Goal: Transaction & Acquisition: Book appointment/travel/reservation

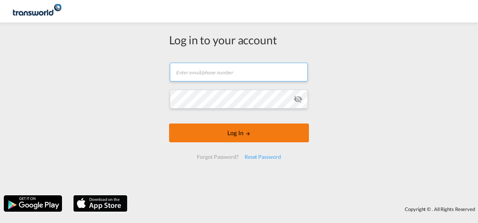
type input "[EMAIL_ADDRESS][DOMAIN_NAME]"
click at [210, 133] on button "Log In" at bounding box center [239, 133] width 140 height 19
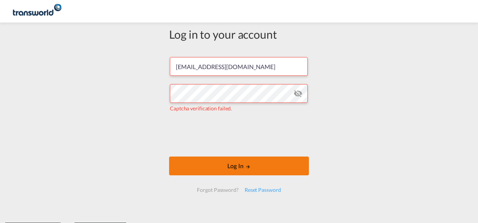
click at [208, 163] on button "Log In" at bounding box center [239, 166] width 140 height 19
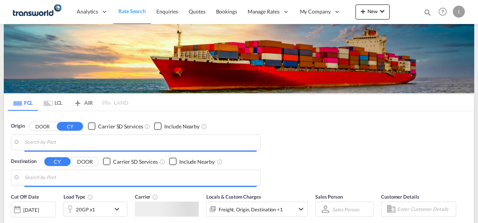
type input "Mundra, INMUN"
type input "[GEOGRAPHIC_DATA], [GEOGRAPHIC_DATA]"
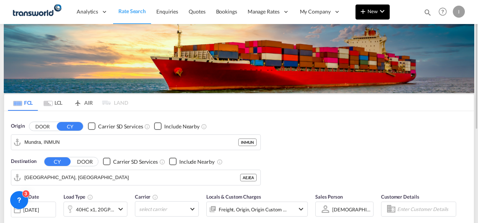
click at [371, 14] on button "New" at bounding box center [372, 12] width 34 height 15
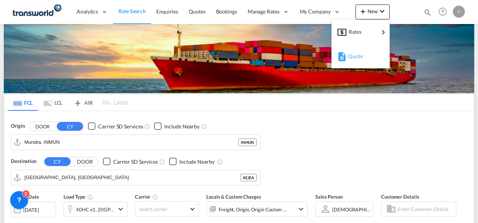
click at [345, 56] on md-icon "button" at bounding box center [341, 56] width 9 height 9
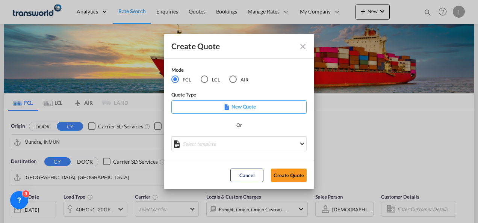
drag, startPoint x: 279, startPoint y: 172, endPoint x: 271, endPoint y: 163, distance: 12.2
click at [271, 163] on md-dialog-actions "Cancel Create Quote" at bounding box center [239, 175] width 150 height 29
click at [272, 166] on md-dialog-actions "Cancel Create Quote" at bounding box center [239, 175] width 150 height 29
click at [277, 177] on button "Create Quote" at bounding box center [289, 176] width 36 height 14
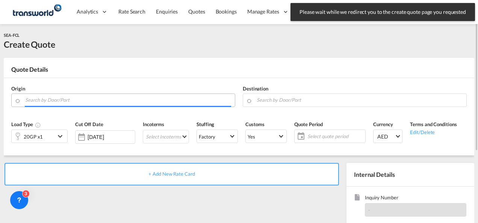
click at [118, 103] on input "Search by Door/Port" at bounding box center [128, 100] width 206 height 13
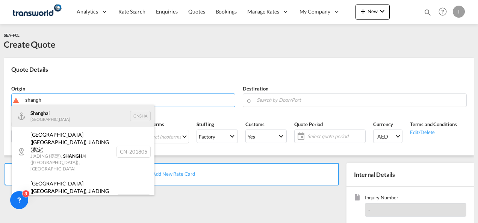
click at [91, 118] on div "Shangh ai China CNSHA" at bounding box center [83, 116] width 143 height 23
type input "[GEOGRAPHIC_DATA], [GEOGRAPHIC_DATA]"
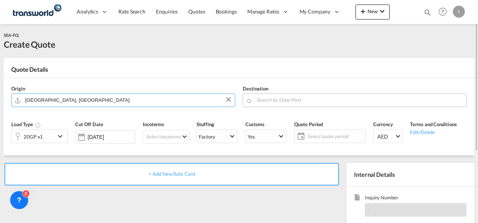
click at [270, 99] on input "Search by Door/Port" at bounding box center [360, 100] width 206 height 13
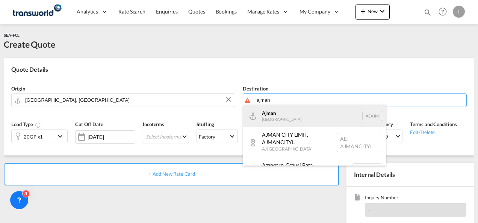
click at [276, 119] on div "Ajman [GEOGRAPHIC_DATA] [GEOGRAPHIC_DATA]" at bounding box center [314, 116] width 143 height 23
type input "Ajman, AEAJM"
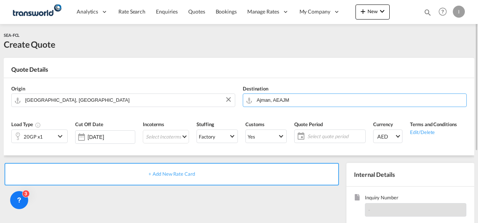
click at [38, 137] on div "20GP x1" at bounding box center [33, 136] width 19 height 11
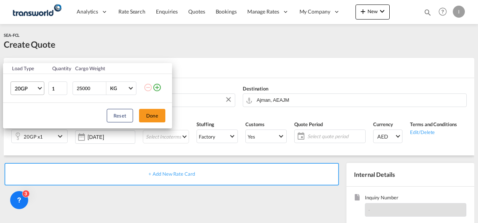
click at [39, 87] on span "Choose: \a20GP" at bounding box center [40, 88] width 4 height 4
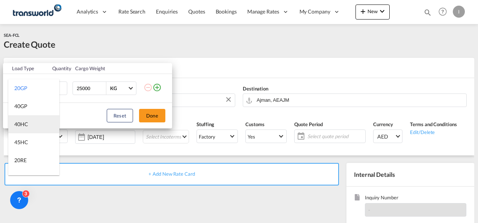
click at [27, 121] on div "40HC" at bounding box center [21, 125] width 14 height 8
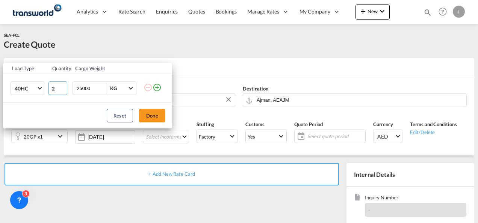
click at [62, 88] on input "2" at bounding box center [57, 89] width 19 height 14
click at [62, 88] on input "3" at bounding box center [57, 89] width 19 height 14
click at [62, 88] on input "4" at bounding box center [57, 89] width 19 height 14
type input "5"
click at [62, 88] on input "5" at bounding box center [57, 89] width 19 height 14
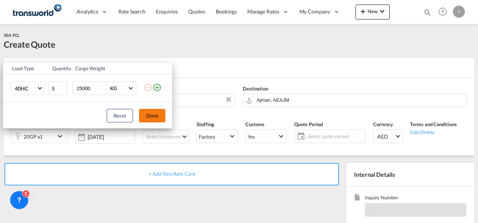
click at [150, 116] on button "Done" at bounding box center [152, 116] width 26 height 14
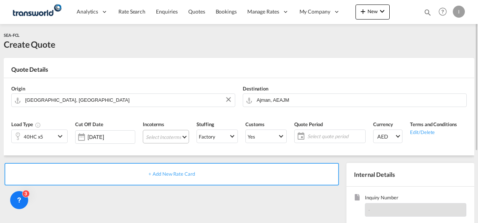
click at [157, 137] on md-select "Select Incoterms FAS - export Free Alongside Ship FAS - import Free Alongside S…" at bounding box center [166, 137] width 46 height 14
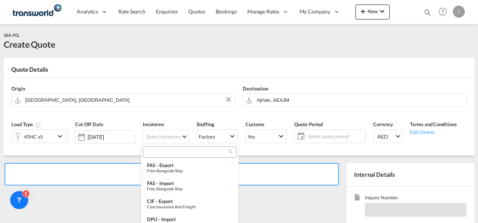
click at [157, 150] on input "search" at bounding box center [186, 152] width 83 height 7
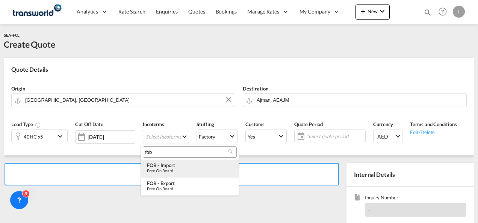
type input "fob"
click at [171, 169] on div "Free on Board" at bounding box center [190, 170] width 86 height 5
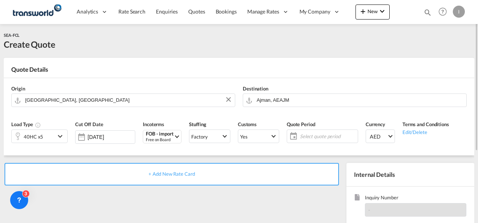
click at [317, 135] on span "Select quote period" at bounding box center [328, 136] width 56 height 7
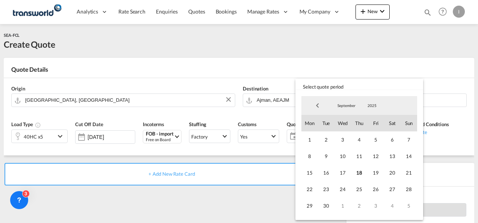
click at [328, 216] on div "September January February March April May June July August September October N…" at bounding box center [359, 155] width 122 height 124
click at [327, 207] on span "30" at bounding box center [326, 206] width 17 height 17
click at [257, 211] on md-backdrop at bounding box center [239, 111] width 478 height 223
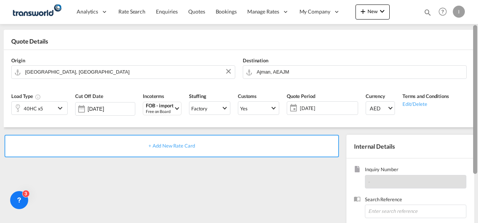
scroll to position [38, 0]
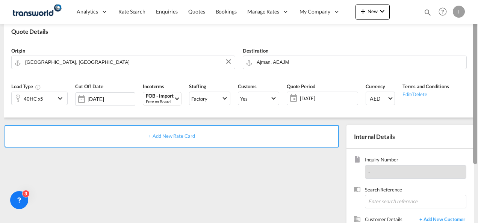
drag, startPoint x: 476, startPoint y: 129, endPoint x: 477, endPoint y: 148, distance: 18.8
click at [477, 148] on div at bounding box center [475, 89] width 4 height 149
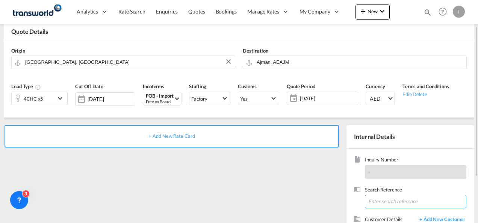
click at [403, 199] on input at bounding box center [415, 202] width 101 height 14
paste input "U/25B/F080, (PM NEW BLAZER SOFAS) U/25B/F083"
type input "U/25B/F080, (PM NEW BLAZER SOFAS) U/25B/F083"
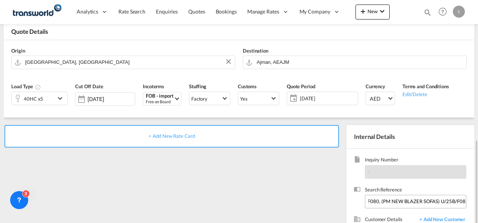
scroll to position [106, 0]
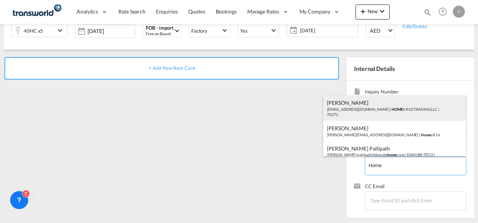
click at [346, 109] on div "Abhay S [EMAIL_ADDRESS][DOMAIN_NAME] | HOME S R US TRADING LLC | 70372" at bounding box center [394, 108] width 143 height 26
type input "HOMES R US TRADING LLC, Abhay S, [EMAIL_ADDRESS][DOMAIN_NAME]"
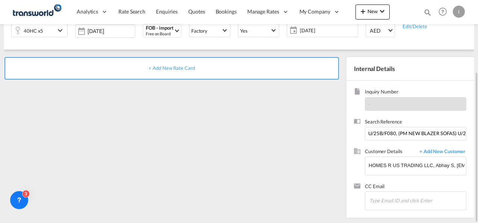
click at [177, 67] on span "+ Add New Rate Card" at bounding box center [171, 68] width 46 height 6
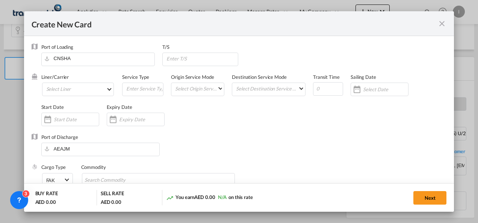
type input "Basic Ocean Freight"
select select "per equipment"
click at [70, 89] on md-select "Select Liner 2HM LOGISTICS D.O.O 2HM LOGISTICS D.O.O. / TDWC-CAPODISTRI 2HM LOG…" at bounding box center [78, 90] width 72 height 14
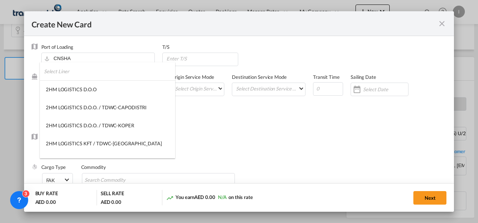
click at [57, 71] on input "search" at bounding box center [109, 71] width 131 height 18
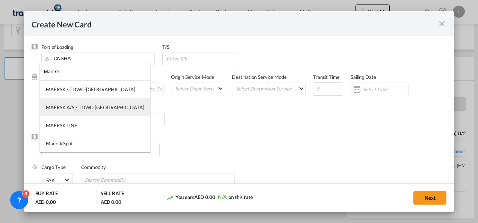
type input "Maersk"
click at [63, 104] on md-option "MAERSK A/S / TDWC-[GEOGRAPHIC_DATA]" at bounding box center [95, 107] width 110 height 18
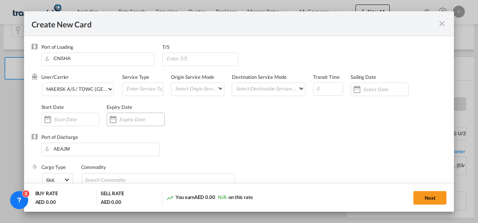
click at [134, 126] on div "Create New CardPort ..." at bounding box center [136, 120] width 58 height 14
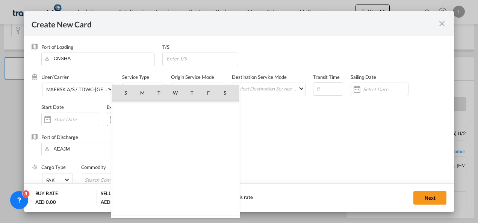
scroll to position [173997, 0]
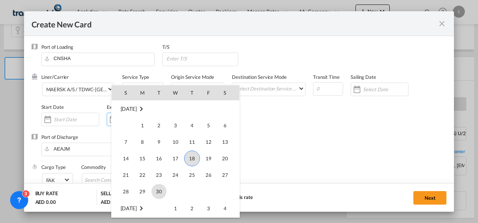
click at [160, 192] on span "30" at bounding box center [158, 191] width 15 height 15
type input "[DATE]"
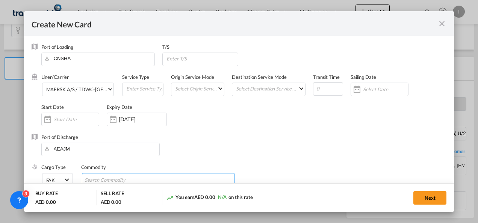
click at [135, 182] on input "Chips input." at bounding box center [119, 180] width 69 height 12
type input "General Cargo"
click at [195, 148] on div "Port of Discharge [GEOGRAPHIC_DATA]" at bounding box center [239, 149] width 415 height 30
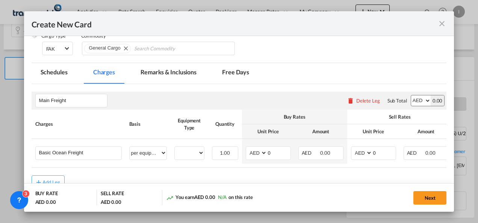
scroll to position [133, 0]
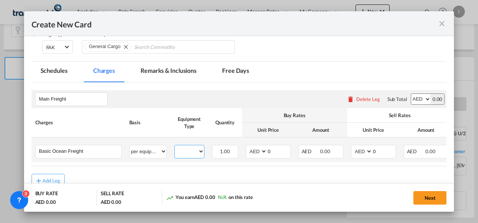
click at [191, 151] on select "40HC" at bounding box center [189, 151] width 29 height 10
select select "40HC"
click at [175, 146] on select "40HC" at bounding box center [189, 151] width 29 height 10
click at [258, 152] on select "AED AFN ALL AMD ANG AOA ARS AUD AWG AZN BAM BBD BDT BGN BHD BIF BMD BND BOB BRL…" at bounding box center [257, 151] width 20 height 10
select select "string:USD"
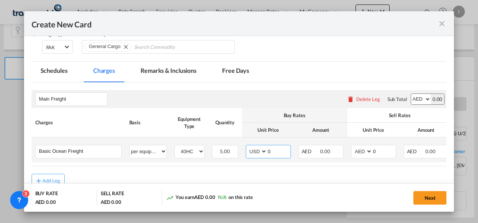
click at [262, 153] on select "AED AFN ALL AMD ANG AOA ARS AUD AWG AZN BAM BBD BDT BGN BHD BIF BMD BND BOB BRL…" at bounding box center [257, 151] width 20 height 10
click at [273, 153] on input "0" at bounding box center [278, 150] width 23 height 11
type input "5"
type input "700"
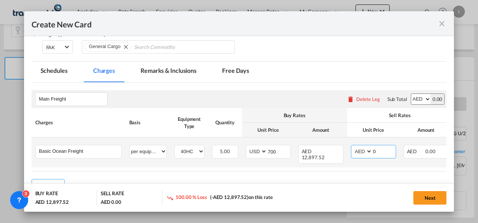
click at [359, 151] on select "AED AFN ALL AMD ANG AOA ARS AUD AWG AZN BAM BBD BDT BGN BHD BIF BMD BND BOB BRL…" at bounding box center [362, 151] width 20 height 10
select select "string:USD"
click at [372, 151] on div "Create New CardPort ..." at bounding box center [372, 151] width 0 height 13
click at [372, 153] on div "Create New CardPort ..." at bounding box center [372, 151] width 0 height 13
click at [373, 151] on input "0" at bounding box center [383, 150] width 23 height 11
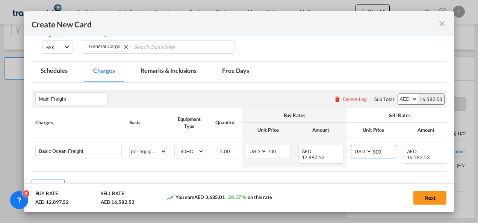
type input "900"
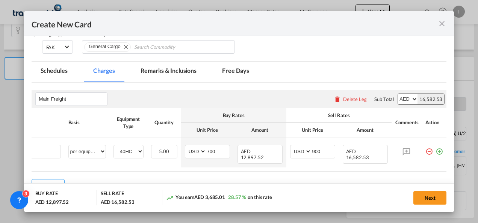
scroll to position [0, 62]
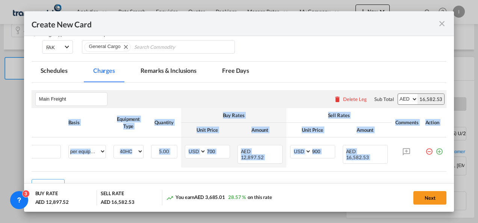
drag, startPoint x: 432, startPoint y: 171, endPoint x: 449, endPoint y: 168, distance: 17.5
click at [449, 168] on md-dialog-content "Port of Loading [GEOGRAPHIC_DATA] T/S Liner/Carrier MAERSK A/S / TDWC-[GEOGRAPH…" at bounding box center [239, 124] width 430 height 176
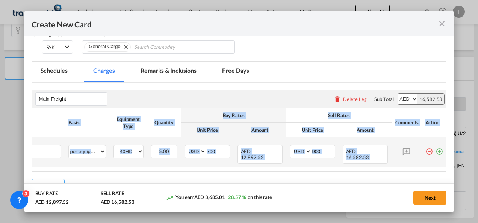
click at [435, 152] on md-icon "icon-plus-circle-outline green-400-fg" at bounding box center [439, 149] width 8 height 8
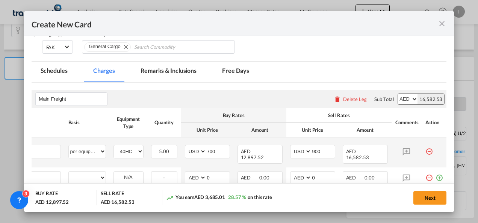
scroll to position [0, 8]
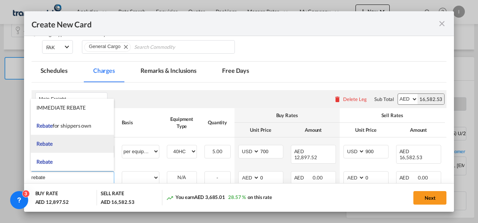
click at [54, 140] on li "Rebate" at bounding box center [72, 144] width 83 height 18
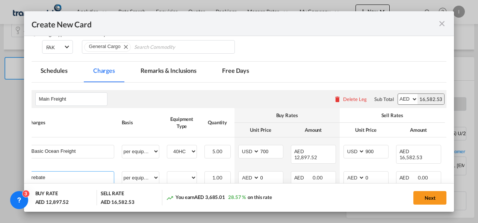
type input "Rebate"
select select "per equipment"
click at [193, 178] on select "40HC" at bounding box center [181, 178] width 29 height 10
select select "40HC"
click at [167, 173] on select "40HC" at bounding box center [181, 178] width 29 height 10
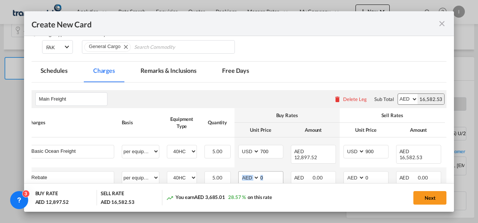
drag, startPoint x: 285, startPoint y: 176, endPoint x: 257, endPoint y: 176, distance: 27.8
click at [257, 176] on td "AED AFN ALL AMD ANG AOA ARS AUD AWG AZN BAM BBD BDT BGN BHD BIF BMD BND [PERSON…" at bounding box center [260, 178] width 53 height 21
click at [260, 177] on input "0" at bounding box center [271, 177] width 23 height 11
click at [268, 179] on input "0" at bounding box center [271, 177] width 23 height 11
type input "25"
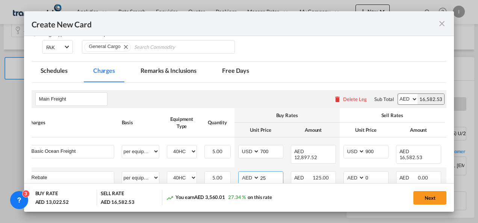
click at [246, 177] on select "AED AFN ALL AMD ANG AOA ARS AUD AWG AZN BAM BBD BDT BGN BHD BIF BMD BND BOB BRL…" at bounding box center [250, 178] width 20 height 10
select select "string:USD"
click at [240, 173] on select "AED AFN ALL AMD ANG AOA ARS AUD AWG AZN BAM BBD BDT BGN BHD BIF BMD BND BOB BRL…" at bounding box center [250, 178] width 20 height 10
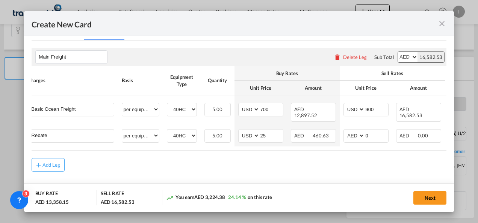
scroll to position [178, 0]
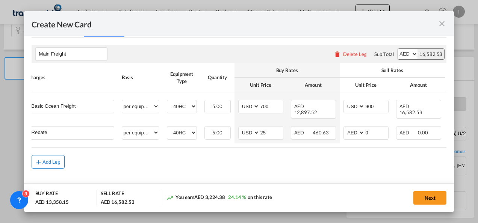
click at [40, 163] on md-icon "icon-plus md-link-fg s20" at bounding box center [39, 162] width 8 height 8
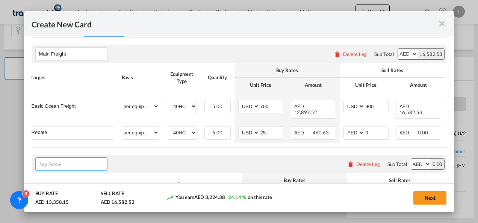
click at [49, 164] on input "Leg Name" at bounding box center [73, 164] width 68 height 11
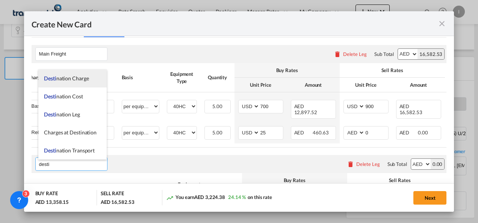
click at [74, 80] on span "Desti nation Charge" at bounding box center [66, 78] width 45 height 6
type input "Destination Charge"
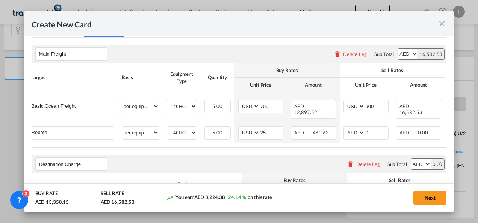
scroll to position [262, 0]
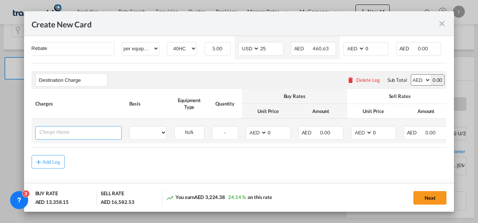
click at [95, 132] on input "Charge Name" at bounding box center [80, 132] width 82 height 11
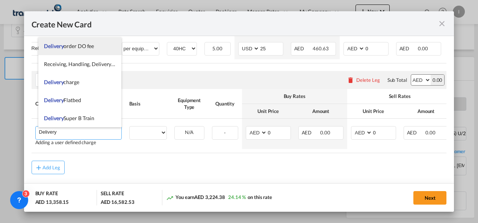
click at [73, 44] on span "Delivery order DO fee" at bounding box center [69, 46] width 50 height 6
type input "Delivery order DO fee"
select select "per B/L"
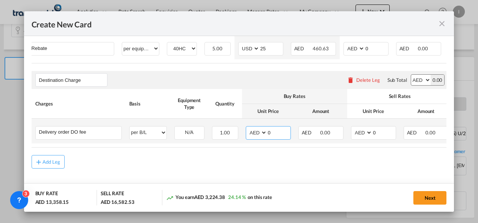
click at [270, 134] on input "0" at bounding box center [278, 132] width 23 height 11
type input "525"
click at [375, 134] on input "0" at bounding box center [383, 132] width 23 height 11
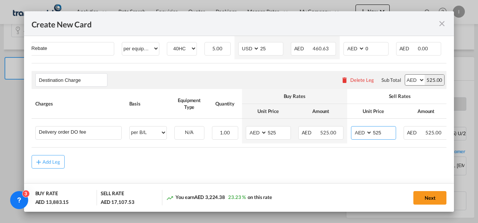
type input "525"
drag, startPoint x: 363, startPoint y: 147, endPoint x: 405, endPoint y: 148, distance: 41.7
click at [405, 147] on table "Charges Basis Equipment Type Quantity Buy Rates Sell Rates Comments Action Unit…" at bounding box center [270, 118] width 476 height 58
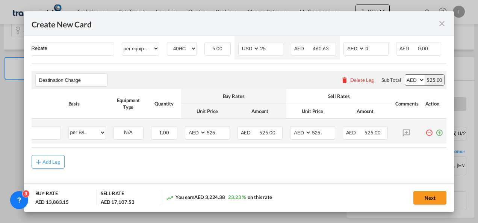
click at [435, 134] on md-icon "icon-plus-circle-outline green-400-fg" at bounding box center [439, 130] width 8 height 8
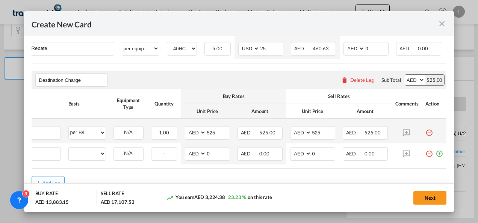
scroll to position [0, 8]
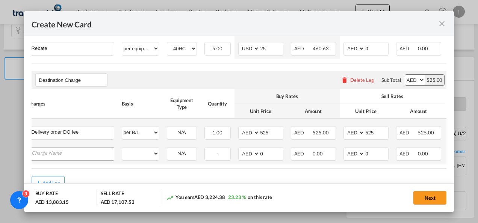
click at [59, 153] on input "Charge Name" at bounding box center [73, 153] width 82 height 11
type input "a"
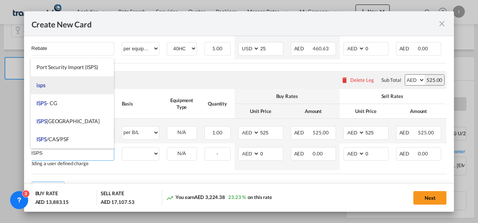
click at [51, 83] on li "isps" at bounding box center [72, 85] width 83 height 18
type input "isps"
select select "per equipment"
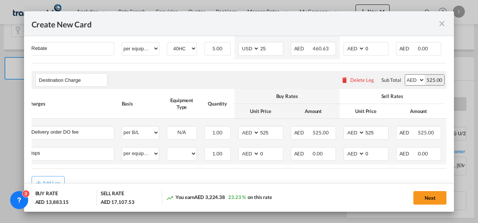
click at [177, 162] on td "40HC Please Select Already exists" at bounding box center [182, 153] width 38 height 21
click at [177, 156] on select "40HC" at bounding box center [181, 154] width 29 height 10
select select "40HC"
click at [167, 149] on select "40HC" at bounding box center [181, 154] width 29 height 10
click at [266, 154] on input "0" at bounding box center [271, 153] width 23 height 11
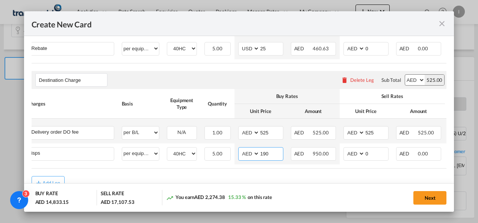
type input "190"
click at [234, 176] on rate-modification "Main Freight Please enter leg name Leg Name Already Exists Delete Leg Sub Total…" at bounding box center [239, 71] width 415 height 236
click at [437, 201] on button "Next" at bounding box center [429, 198] width 33 height 14
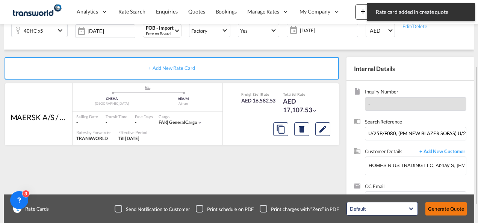
click at [438, 210] on button "Generate Quote" at bounding box center [445, 209] width 41 height 14
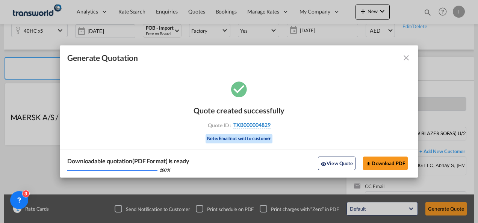
click at [259, 124] on span "TXB000004829" at bounding box center [251, 125] width 37 height 7
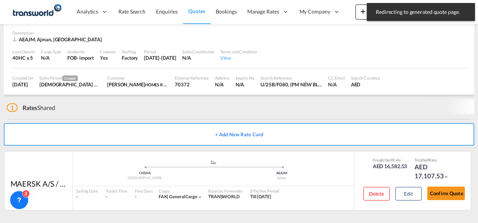
scroll to position [46, 0]
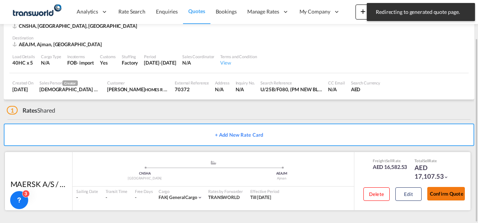
click at [451, 197] on button "Confirm Quote" at bounding box center [446, 194] width 38 height 14
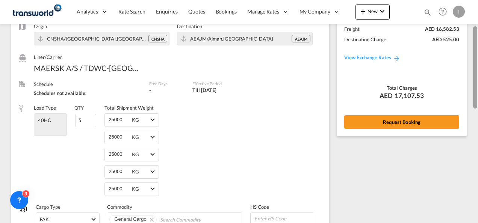
scroll to position [66, 0]
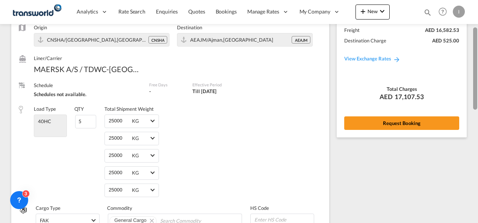
drag, startPoint x: 474, startPoint y: 180, endPoint x: 468, endPoint y: 68, distance: 112.8
click at [468, 68] on md-content "Analytics Reports Dashboard Rate Search Enquiries Quotes Bookings" at bounding box center [239, 111] width 478 height 223
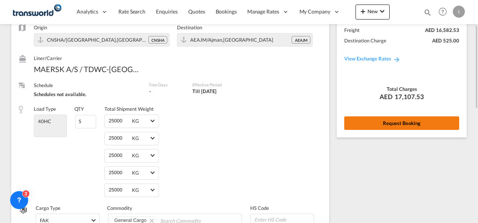
click at [411, 128] on button "Request Booking" at bounding box center [401, 123] width 115 height 14
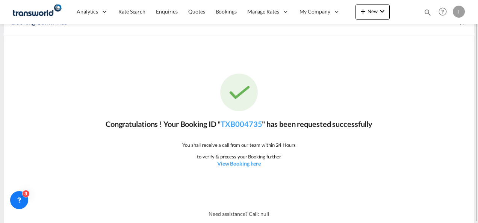
scroll to position [14, 0]
click at [244, 125] on link "TXB004735" at bounding box center [240, 124] width 41 height 9
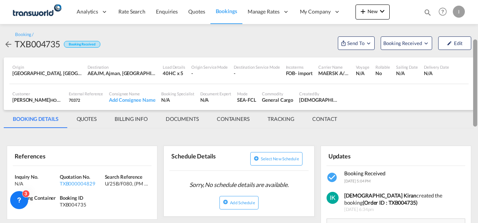
drag, startPoint x: 476, startPoint y: 151, endPoint x: 475, endPoint y: 58, distance: 93.5
click at [475, 58] on div at bounding box center [475, 82] width 4 height 87
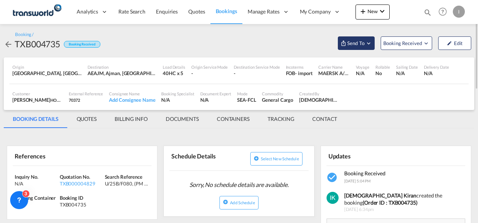
click at [351, 41] on span "Send To" at bounding box center [355, 43] width 19 height 8
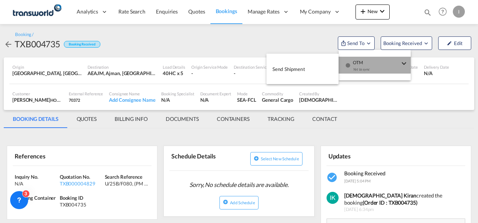
click at [358, 59] on span "OTM" at bounding box center [376, 60] width 47 height 7
click at [297, 81] on md-menu-content "Send Shipment" at bounding box center [302, 69] width 72 height 30
click at [295, 76] on button "Send Shipment" at bounding box center [302, 68] width 72 height 17
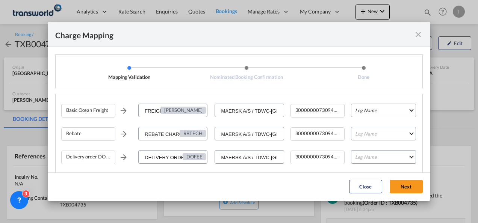
click at [359, 115] on md-select "Leg Name HANDLING ORIGIN VESSEL HANDLING DESTINATION OTHERS TL PICK UP CUSTOMS …" at bounding box center [383, 111] width 65 height 14
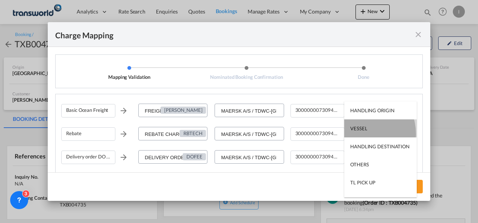
click at [359, 134] on md-option "VESSEL" at bounding box center [380, 128] width 72 height 18
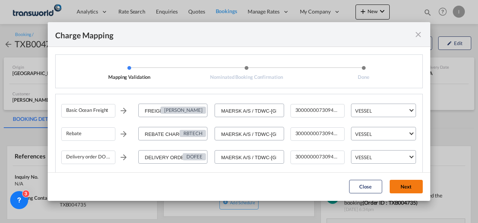
click at [398, 184] on button "Next" at bounding box center [406, 187] width 33 height 14
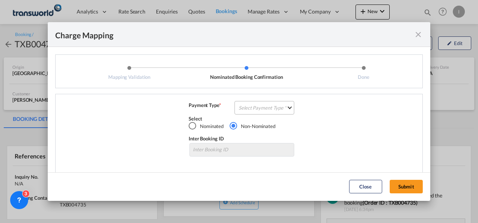
click at [247, 102] on md-select "Select Payment Type COLLECT PREPAID" at bounding box center [264, 108] width 60 height 14
click at [244, 116] on md-option "COLLECT" at bounding box center [263, 108] width 66 height 18
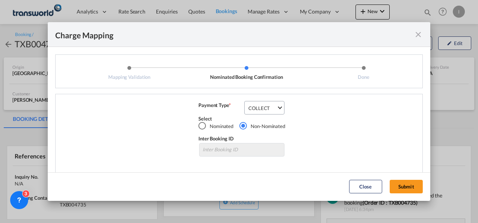
click at [405, 193] on md-dialog-actions "Close Submit" at bounding box center [239, 186] width 382 height 29
click at [404, 191] on button "Submit" at bounding box center [406, 187] width 33 height 14
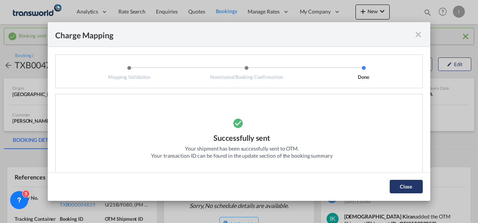
click at [409, 183] on button "Close" at bounding box center [406, 187] width 33 height 14
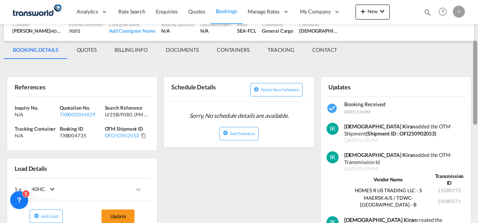
scroll to position [96, 0]
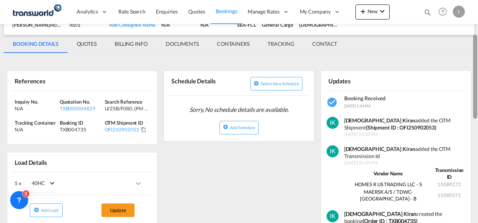
drag, startPoint x: 475, startPoint y: 69, endPoint x: 479, endPoint y: 105, distance: 36.6
click at [477, 105] on html "Analytics Reports Dashboard Rate Search Enquiries Quotes" at bounding box center [239, 111] width 478 height 223
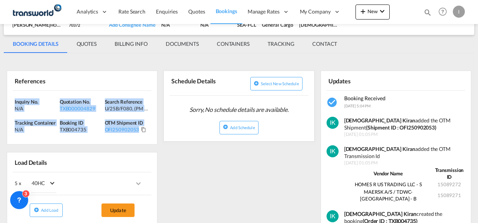
drag, startPoint x: 154, startPoint y: 138, endPoint x: -2, endPoint y: 94, distance: 161.8
click at [0, 94] on html "Analytics Reports Dashboard Rate Search Enquiries Quotes" at bounding box center [239, 111] width 478 height 223
copy div "Inquiry No. N/A Quotation No. TXB000004829 Search Reference U/25B/F080, (PM NEW…"
